Goal: Task Accomplishment & Management: Manage account settings

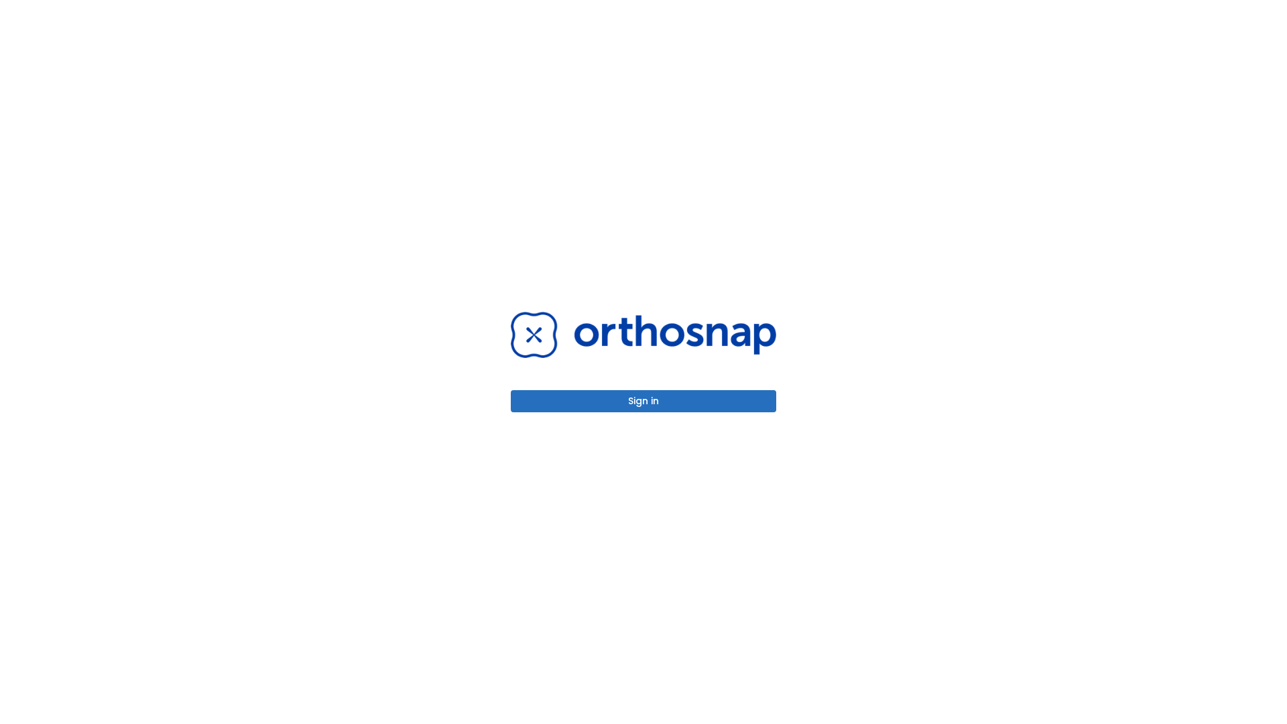
click at [643, 401] on button "Sign in" at bounding box center [643, 401] width 265 height 22
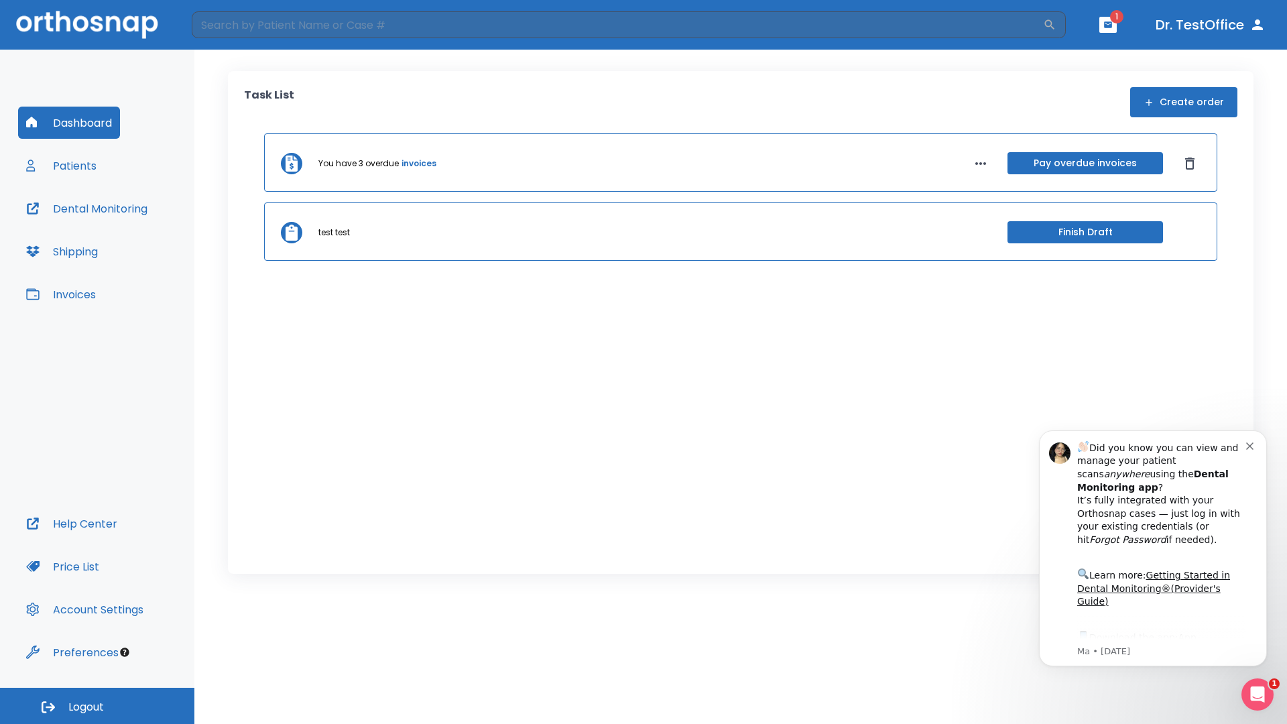
click at [97, 706] on span "Logout" at bounding box center [86, 707] width 36 height 15
